Goal: Navigation & Orientation: Find specific page/section

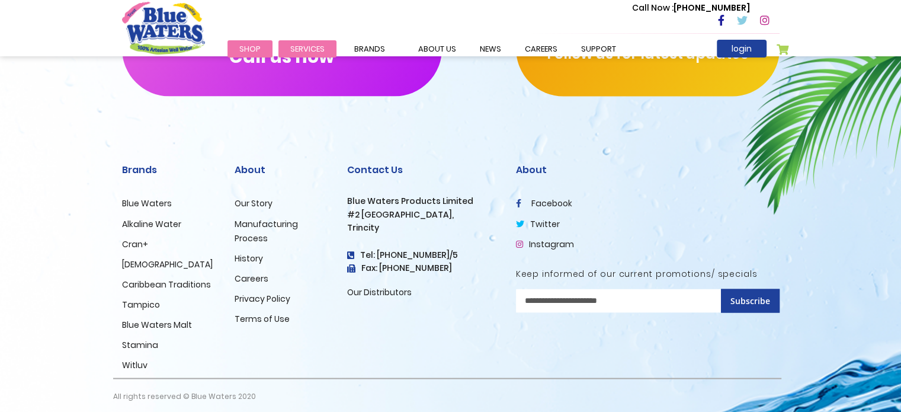
scroll to position [2059, 0]
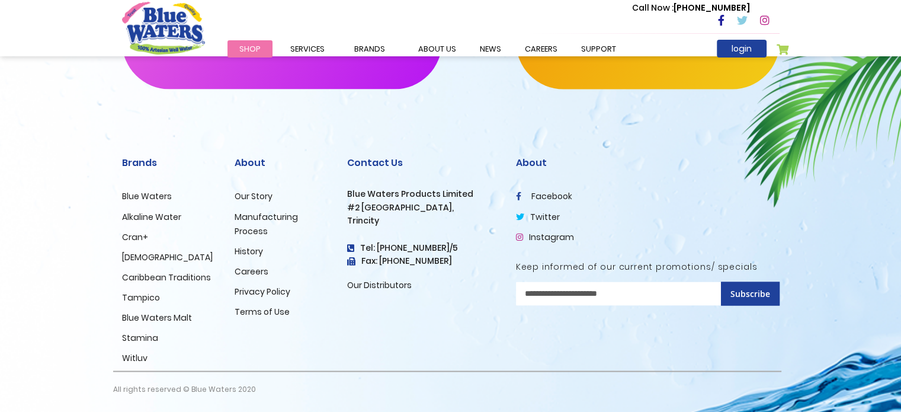
click at [263, 51] on link "Shop" at bounding box center [249, 48] width 45 height 17
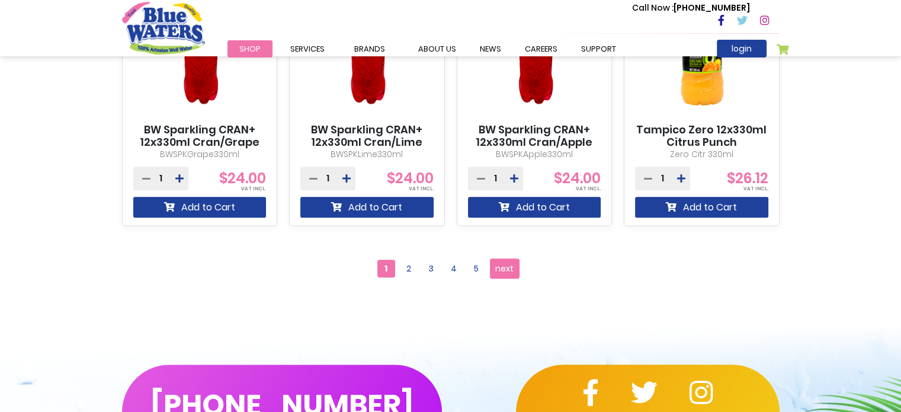
scroll to position [1244, 0]
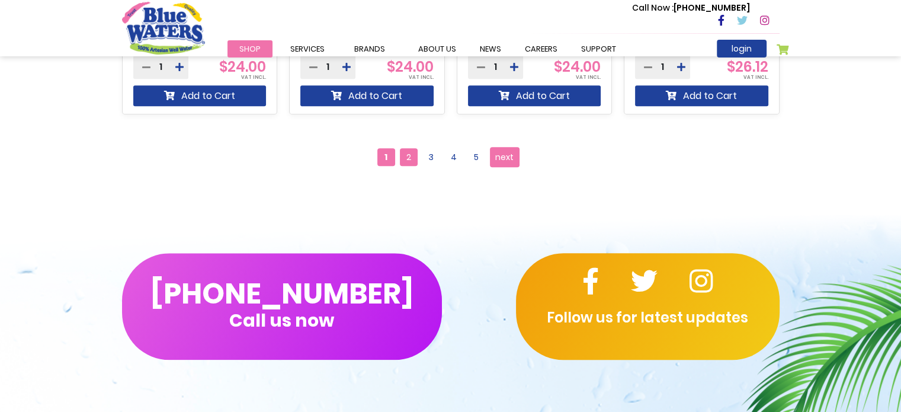
click at [401, 153] on span "2" at bounding box center [409, 157] width 18 height 18
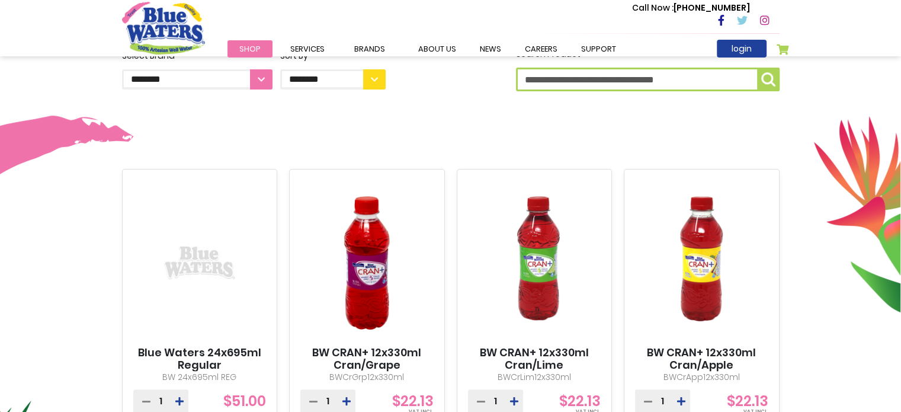
scroll to position [593, 0]
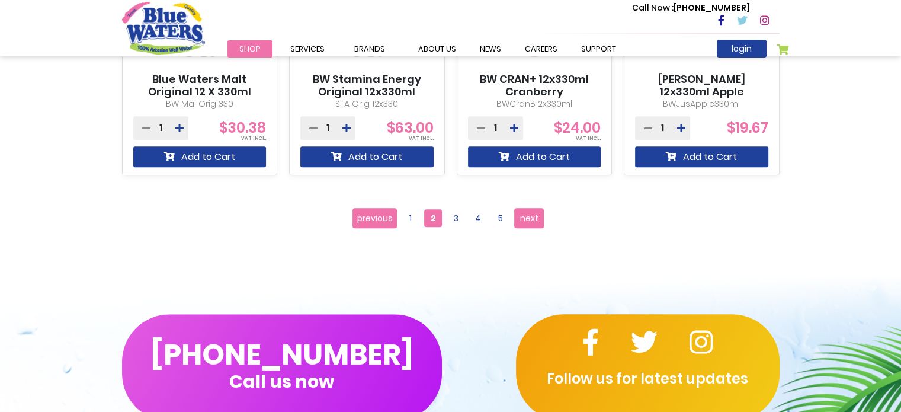
scroll to position [1303, 0]
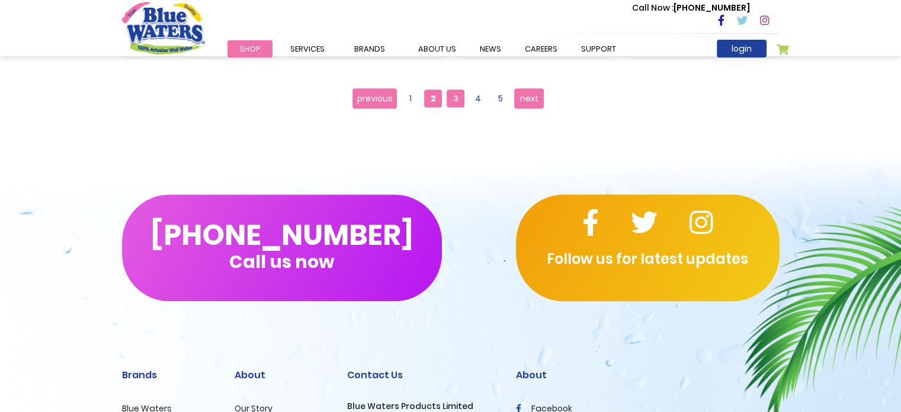
click at [454, 99] on span "3" at bounding box center [455, 98] width 18 height 18
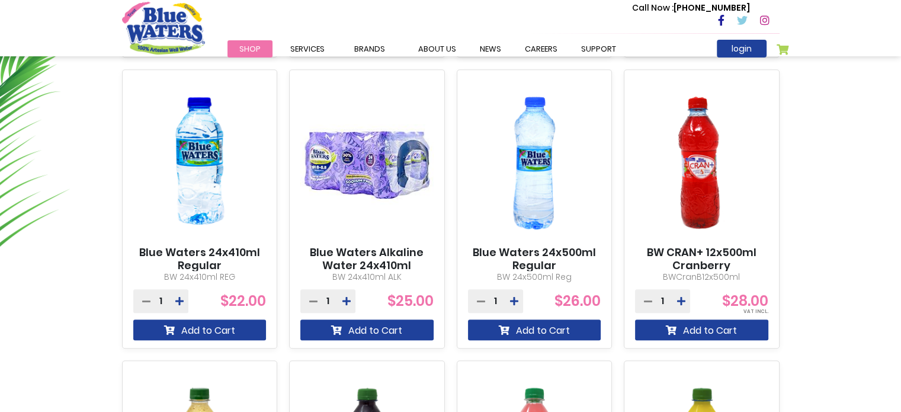
scroll to position [711, 0]
